Goal: Transaction & Acquisition: Book appointment/travel/reservation

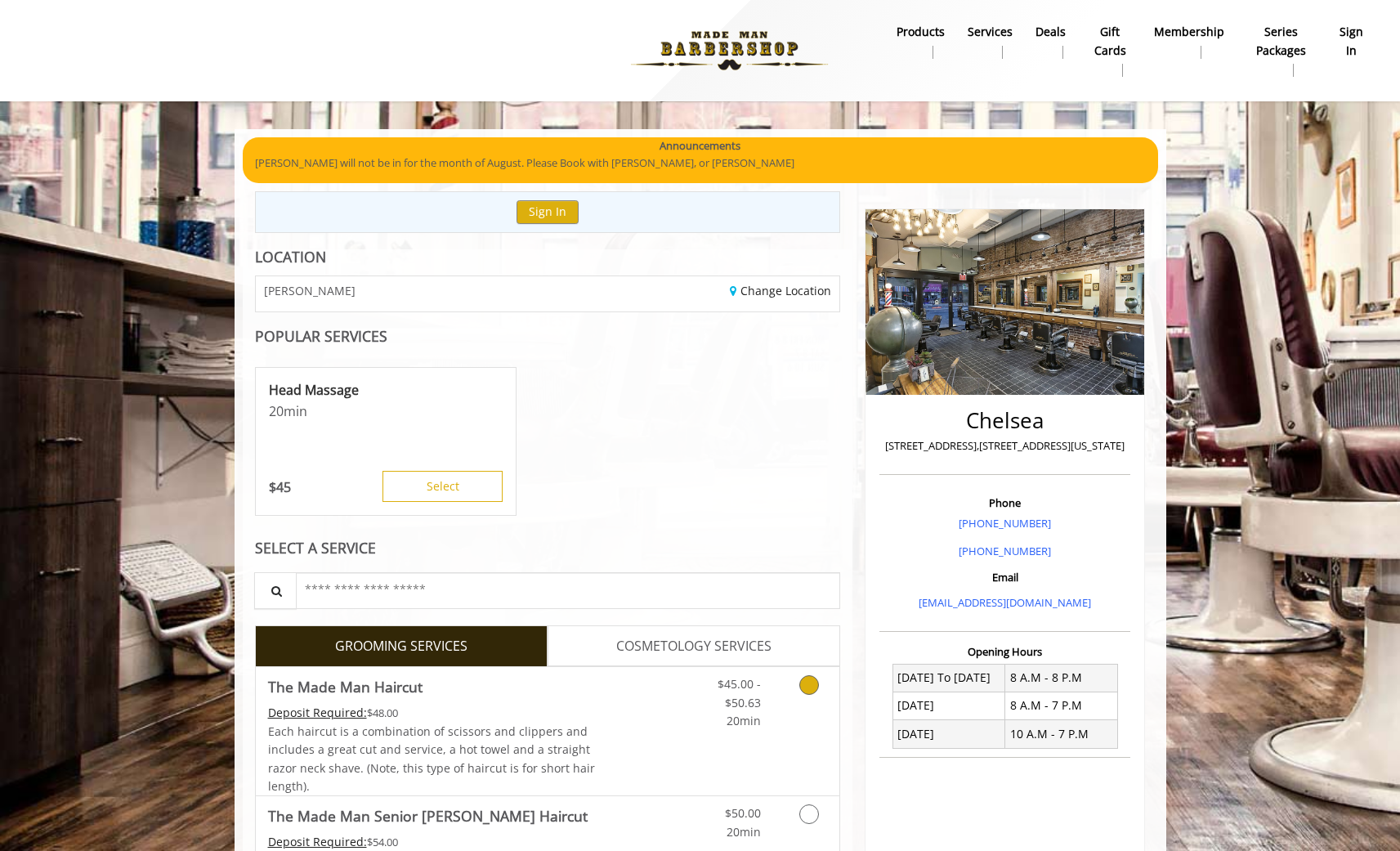
click at [776, 703] on div "Grooming services" at bounding box center [806, 698] width 66 height 63
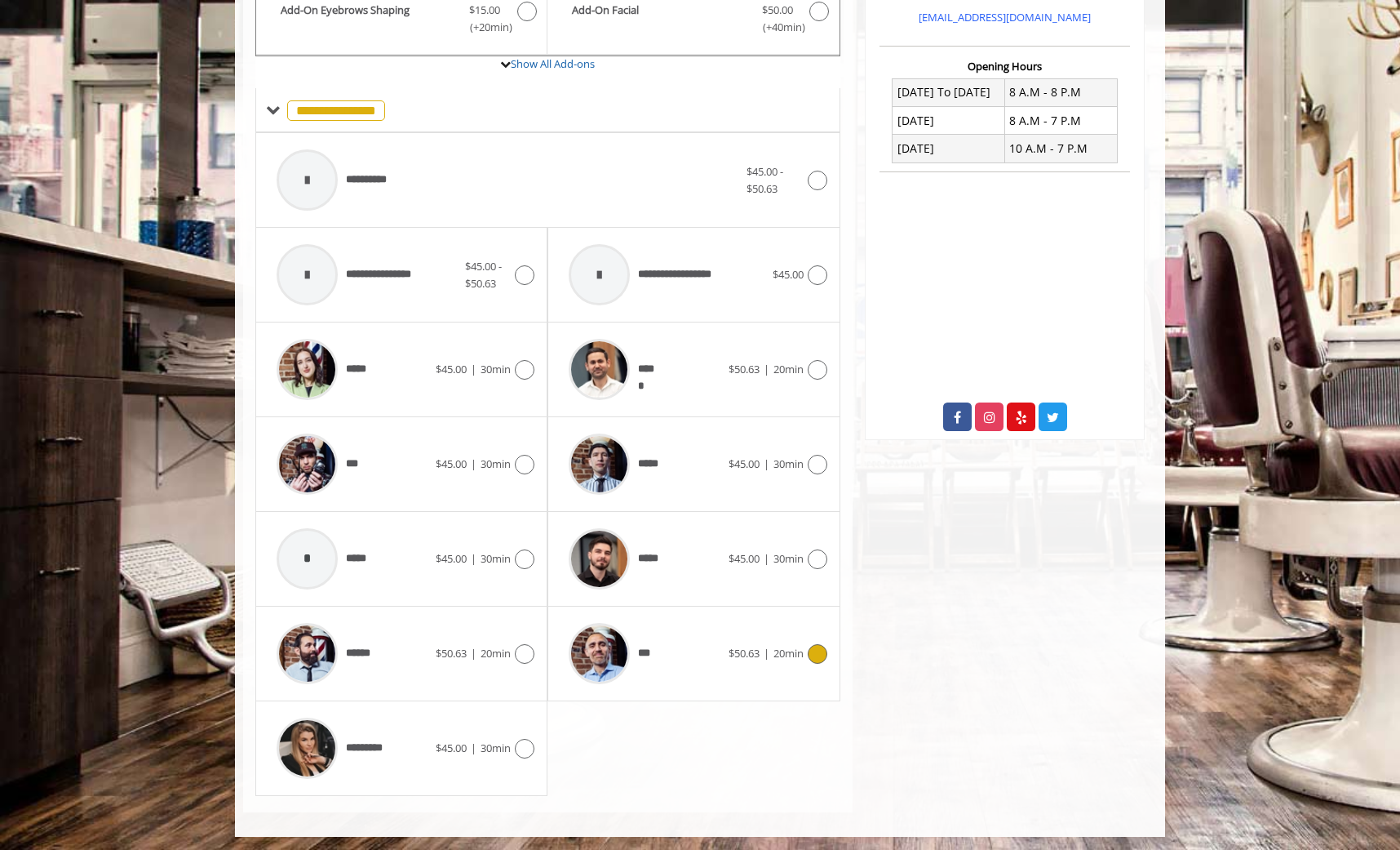
scroll to position [588, 0]
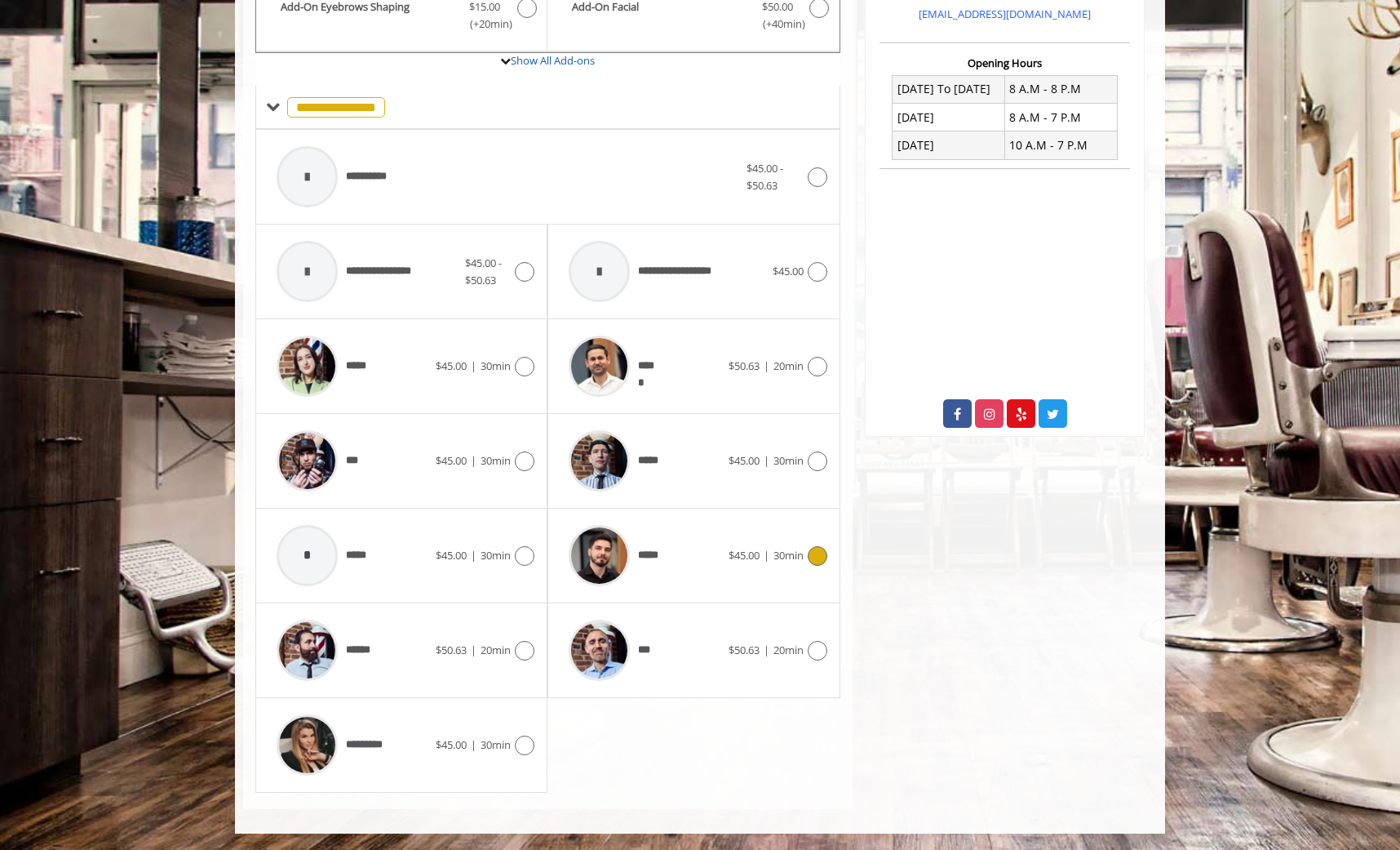
click at [760, 557] on span "$45.00 | 30min" at bounding box center [766, 555] width 75 height 17
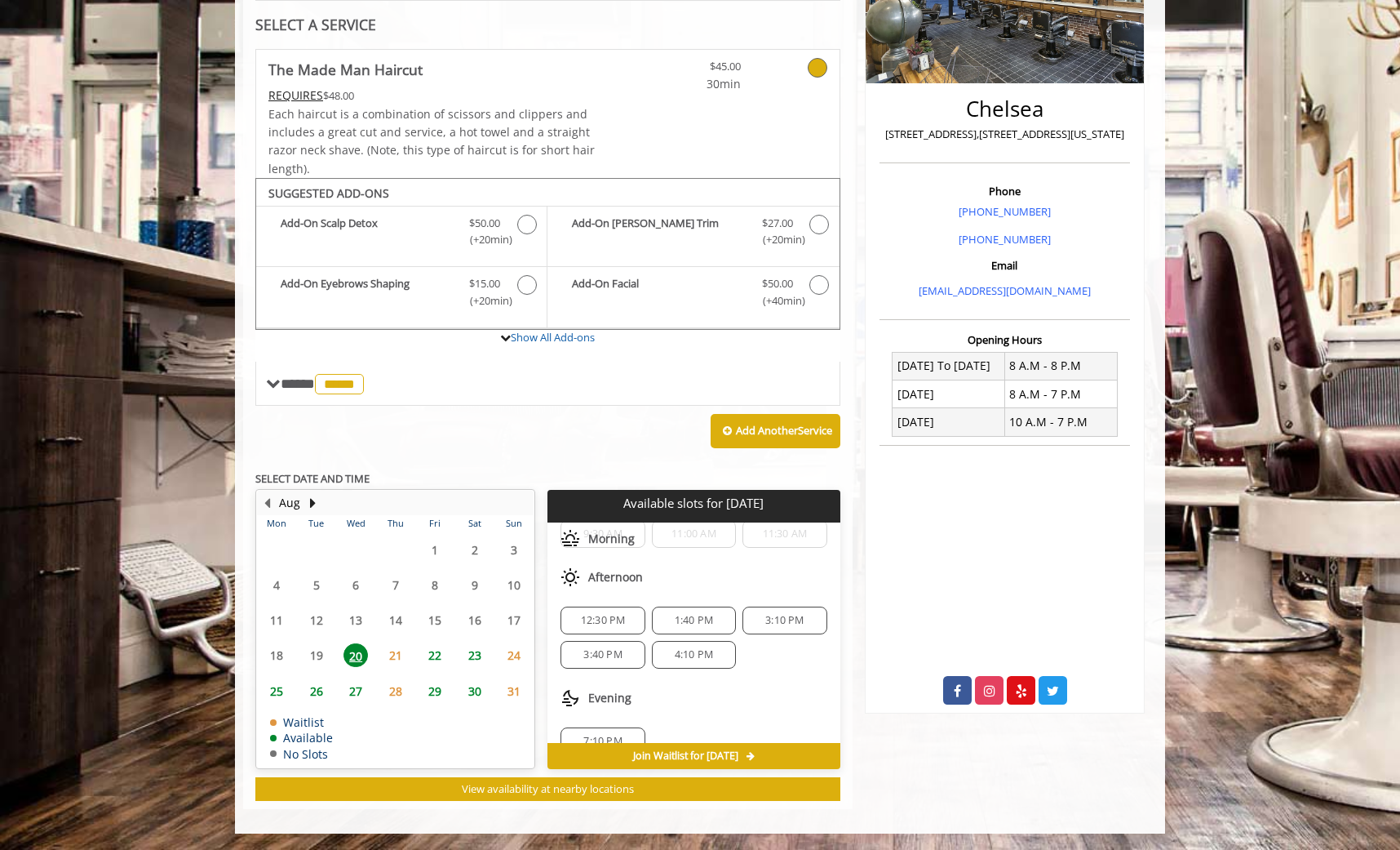
scroll to position [74, 0]
click at [621, 715] on span "7:10 PM" at bounding box center [603, 716] width 69 height 13
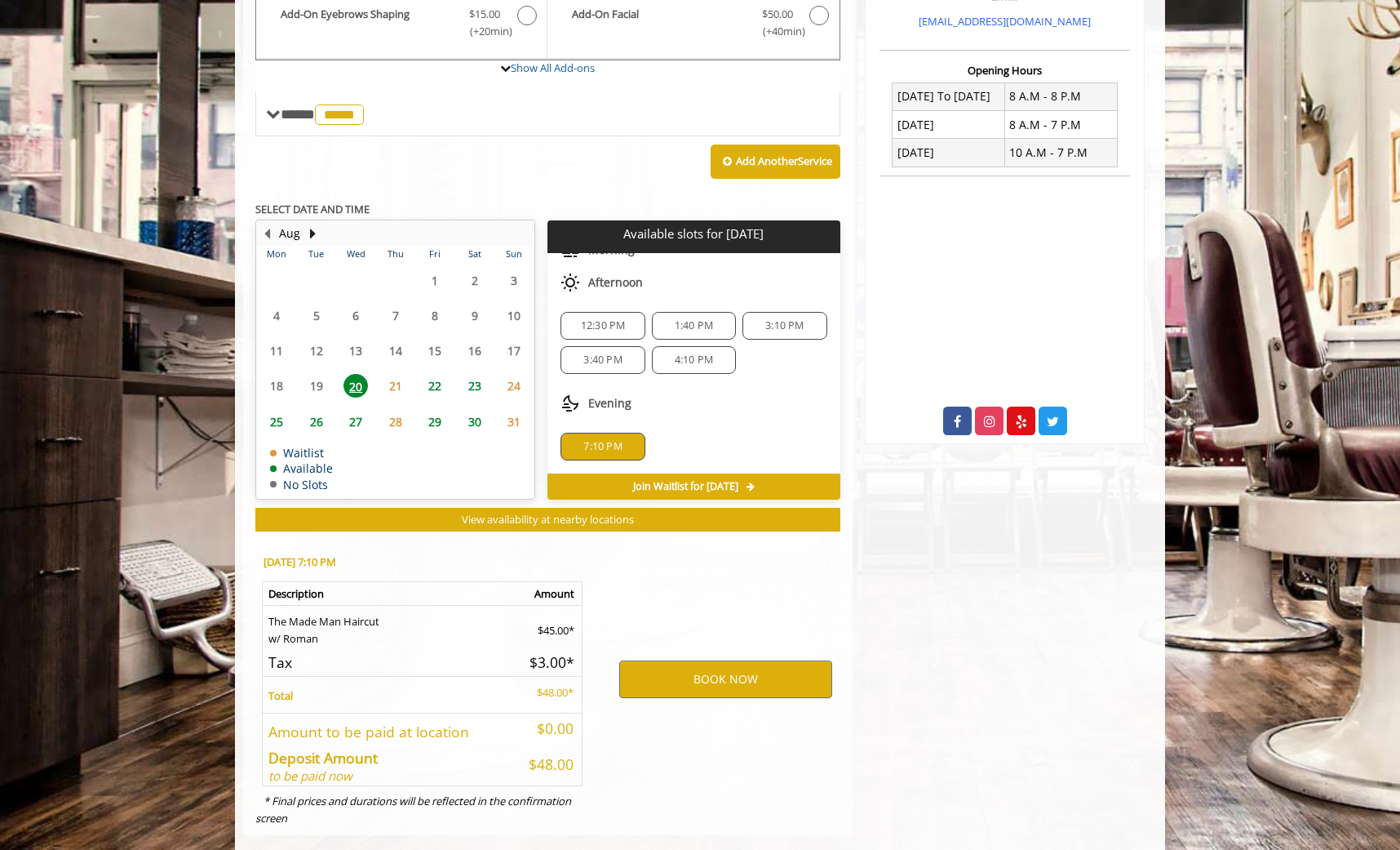
scroll to position [606, 0]
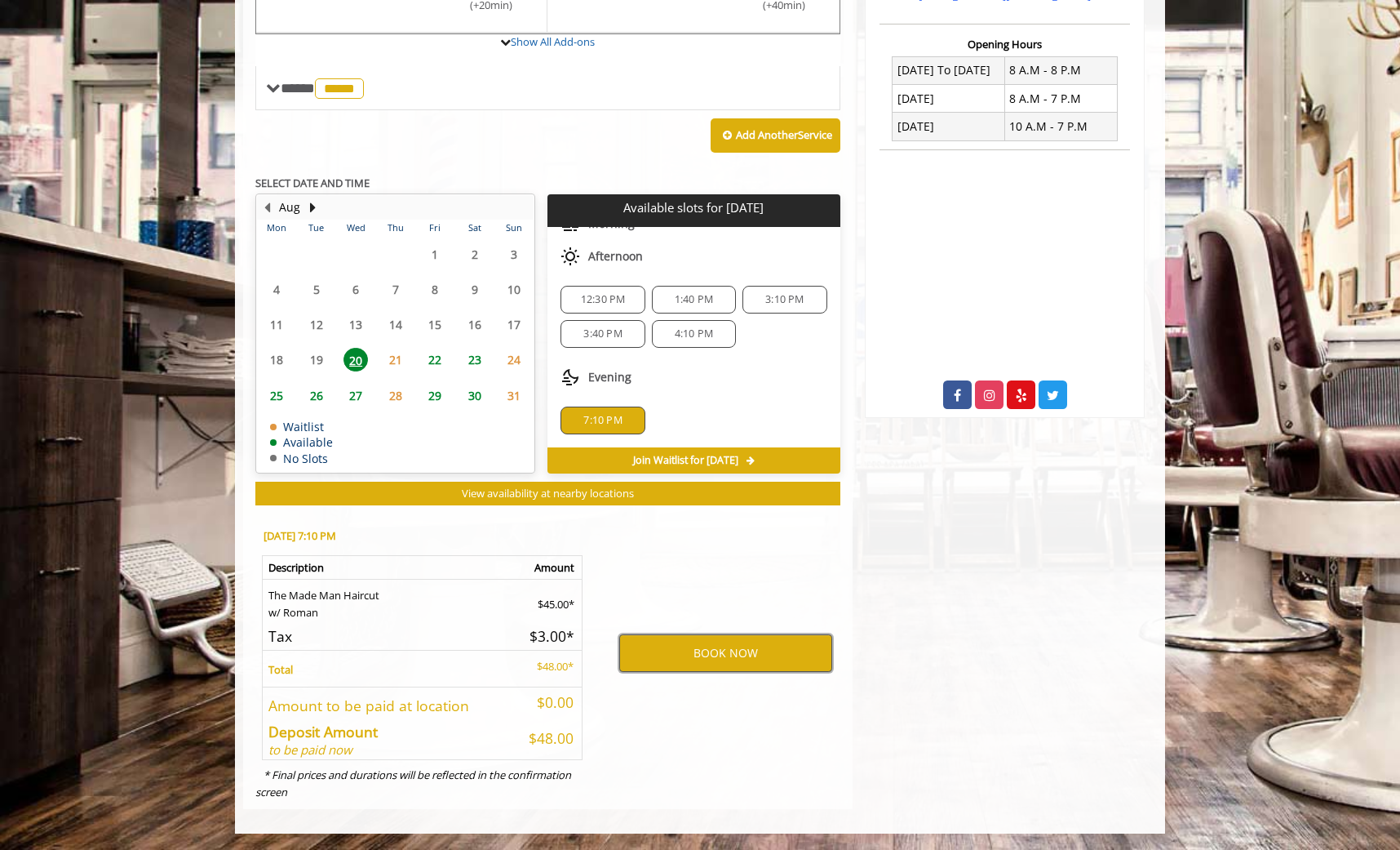
click at [752, 657] on button "BOOK NOW" at bounding box center [726, 653] width 213 height 37
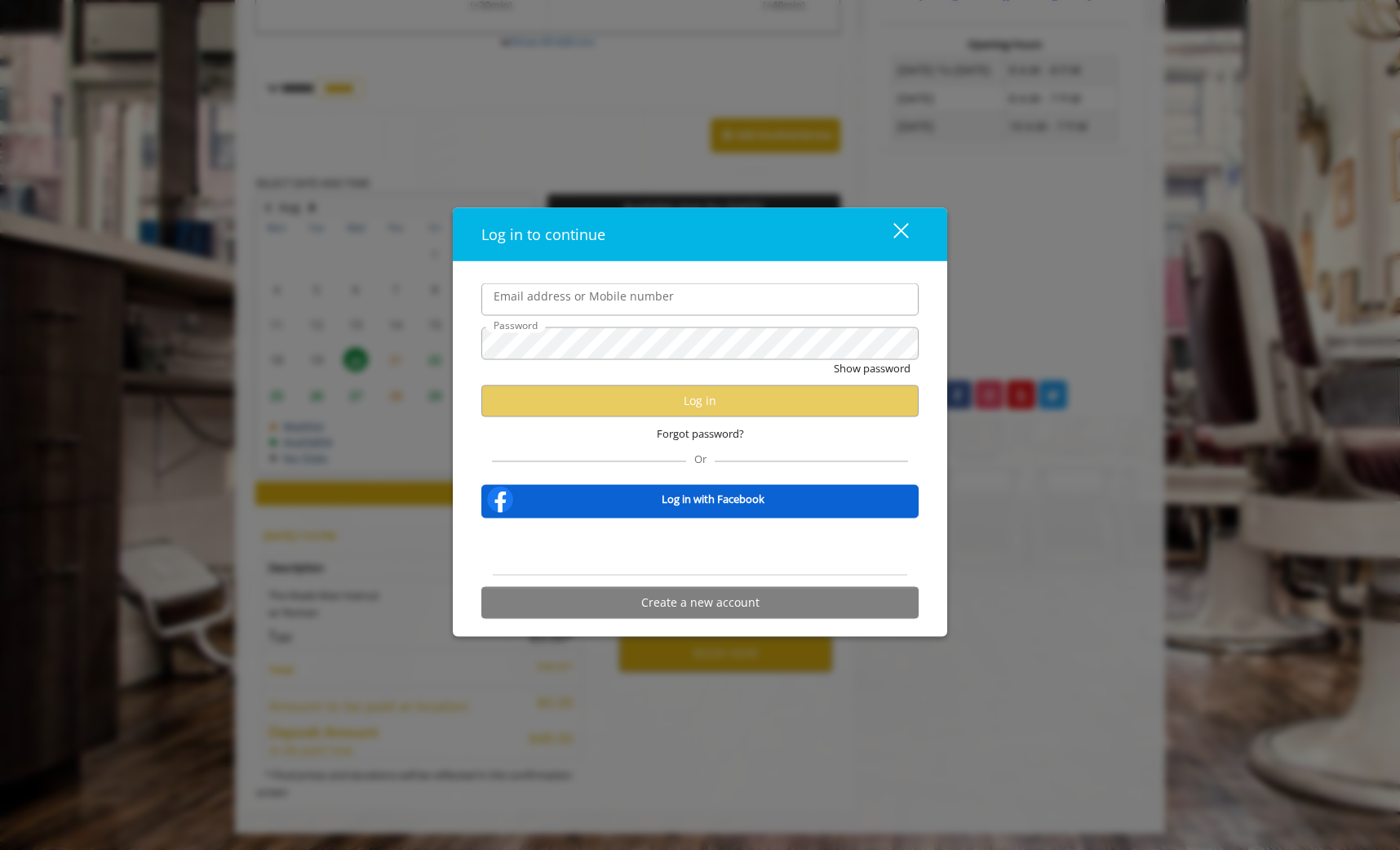
scroll to position [0, 0]
click at [791, 301] on input "Email address or Mobile number" at bounding box center [700, 300] width 437 height 33
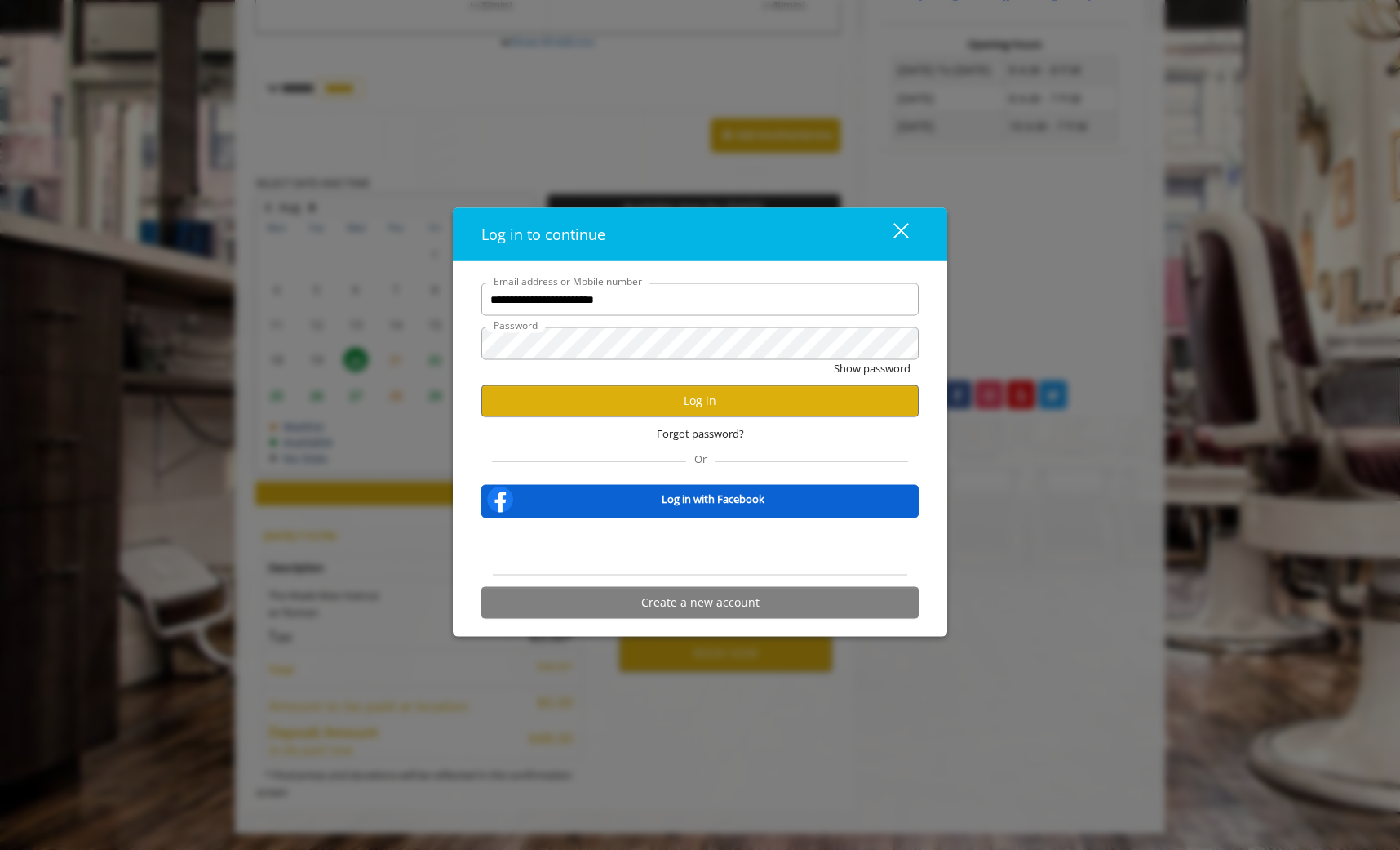
type input "**********"
click at [826, 411] on button "Log in" at bounding box center [700, 400] width 437 height 32
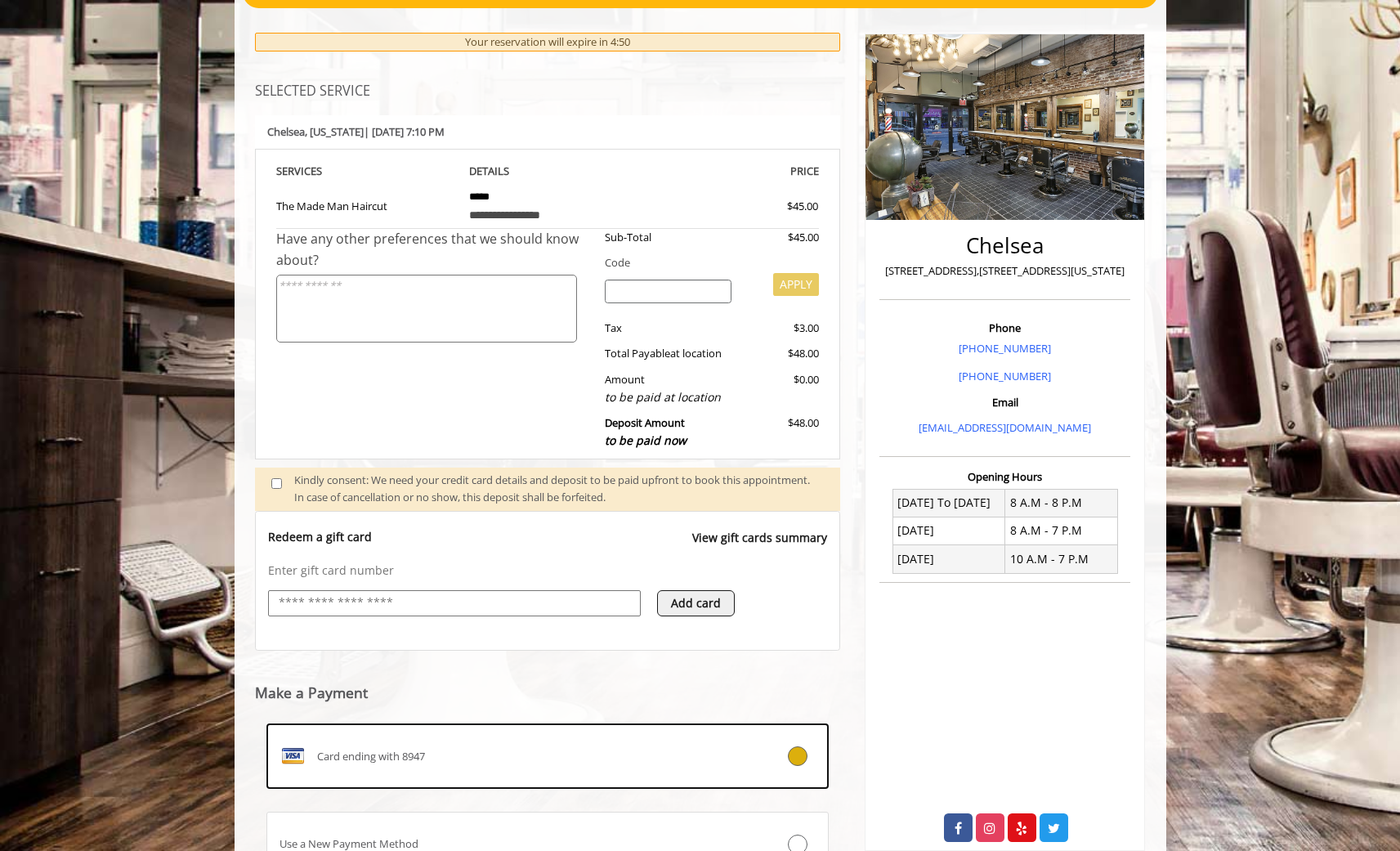
scroll to position [157, 0]
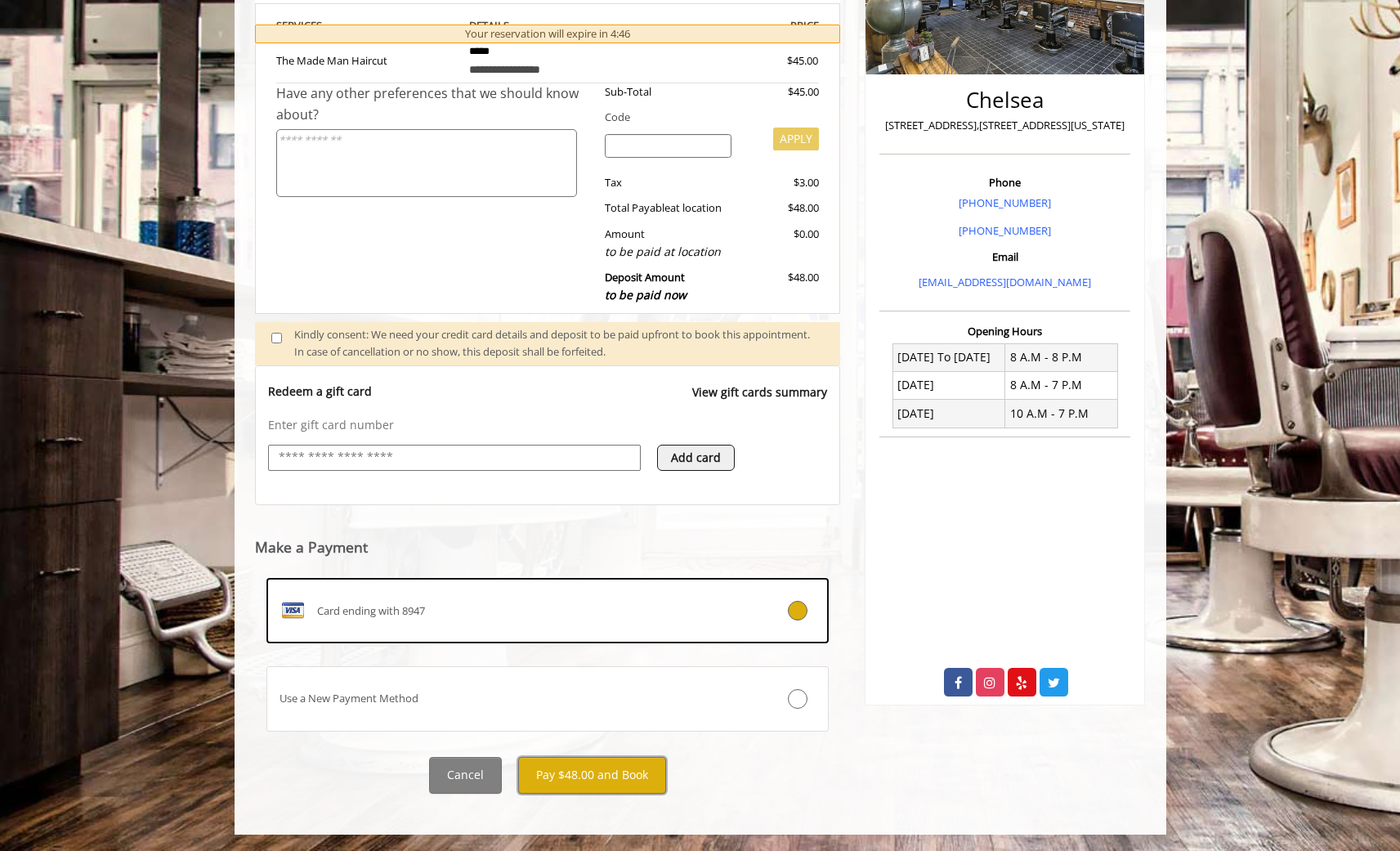
click at [615, 774] on button "Pay $48.00 and Book" at bounding box center [592, 774] width 148 height 36
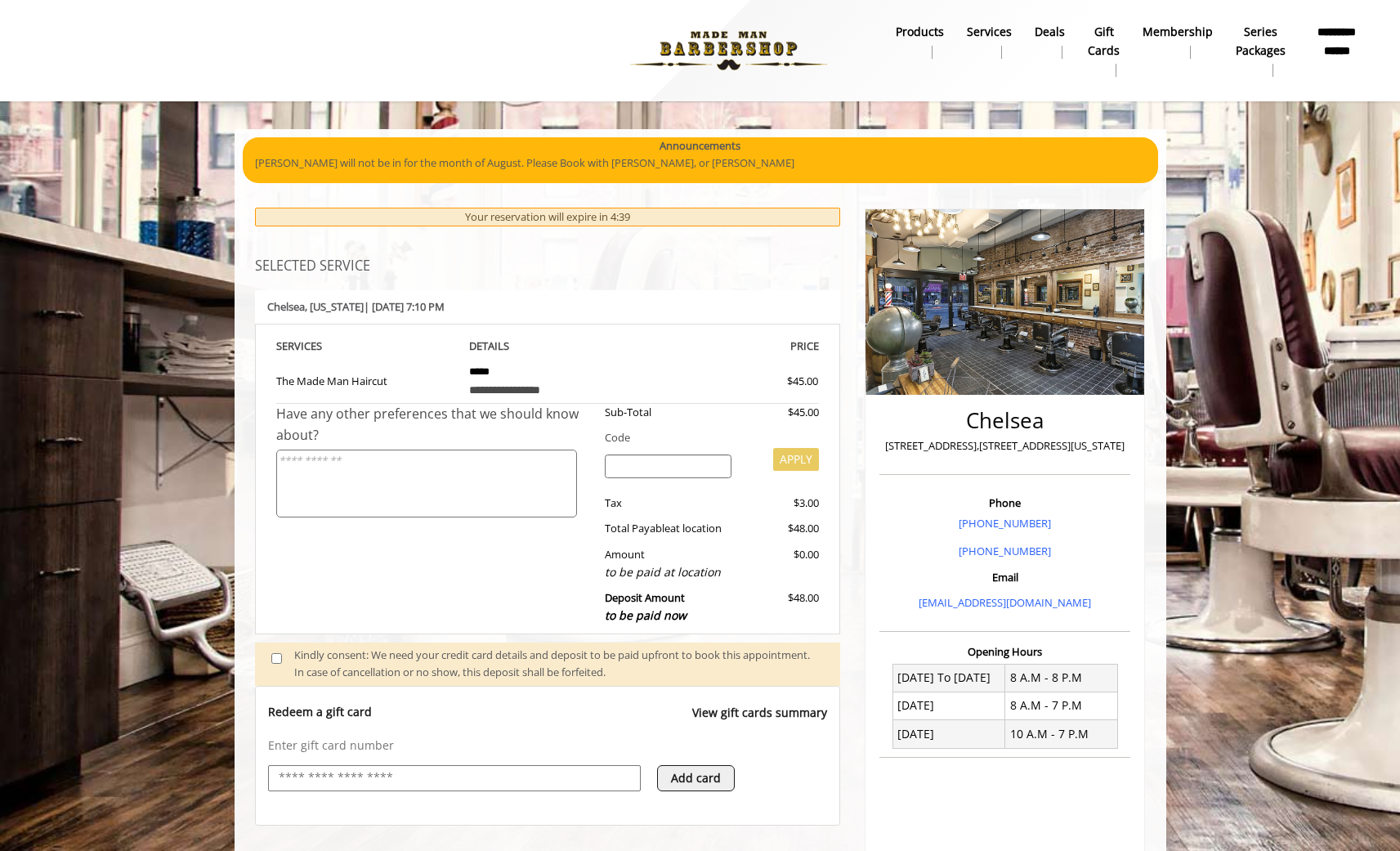
scroll to position [245, 0]
